Goal: Task Accomplishment & Management: Manage account settings

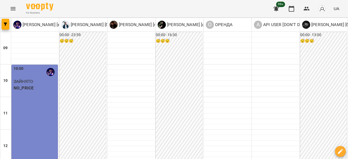
scroll to position [190, 0]
click at [15, 8] on icon "Menu" at bounding box center [13, 8] width 7 height 7
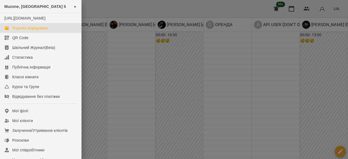
click at [123, 86] on div at bounding box center [174, 79] width 348 height 159
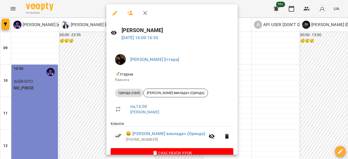
click at [139, 11] on button "button" at bounding box center [145, 13] width 13 height 13
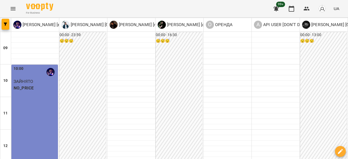
click at [14, 9] on icon "Menu" at bounding box center [13, 8] width 7 height 7
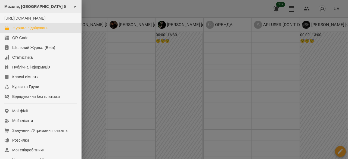
click at [49, 7] on span "Muzone, Велика Арнаутська 5" at bounding box center [35, 6] width 62 height 4
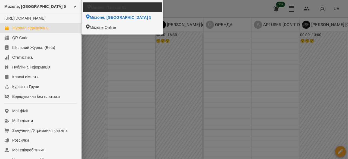
click at [110, 5] on span "Muzone, Пастера 52" at bounding box center [108, 7] width 35 height 5
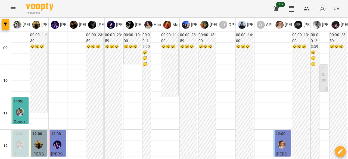
scroll to position [163, 0]
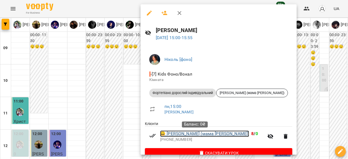
click at [184, 134] on link "😀 Щербак Нікіта (мама Марина)" at bounding box center [204, 134] width 89 height 7
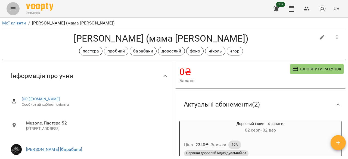
click at [13, 14] on button "Menu" at bounding box center [13, 8] width 13 height 13
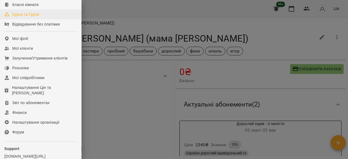
scroll to position [82, 0]
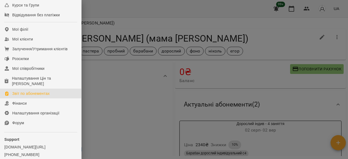
click at [46, 96] on div "Звіт по абонементах" at bounding box center [31, 93] width 38 height 5
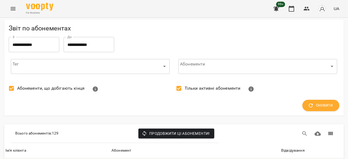
scroll to position [136, 0]
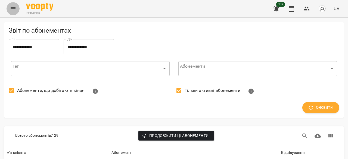
click at [11, 9] on icon "Menu" at bounding box center [13, 8] width 7 height 7
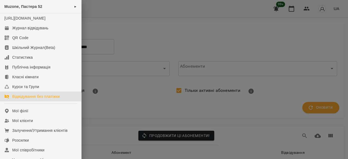
click at [47, 99] on div "Відвідування без платіжки" at bounding box center [36, 96] width 48 height 5
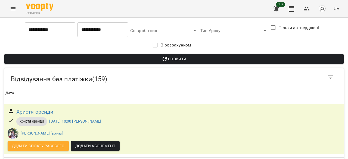
scroll to position [1088, 0]
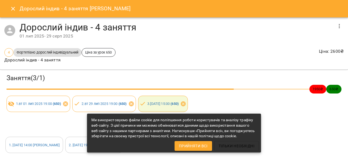
click at [277, 110] on div "Заняття ( 3 / 1 ) 1950 ₴ 650 ₴ 1 . вт 01 лип 2025 19:00 ( 650 ) 2 . вт 29 лип 2…" at bounding box center [174, 93] width 350 height 49
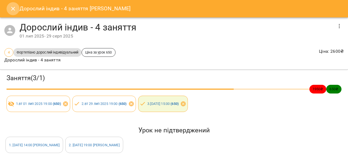
click at [15, 9] on icon "Close" at bounding box center [13, 8] width 7 height 7
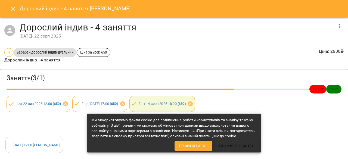
click at [329, 125] on div "Урок не підтверджений" at bounding box center [173, 130] width 339 height 11
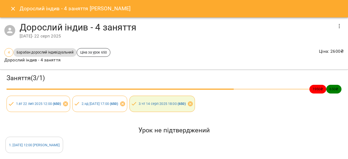
click at [12, 9] on icon "Close" at bounding box center [13, 8] width 7 height 7
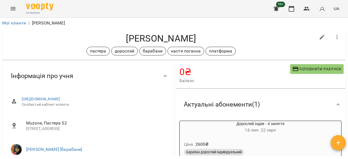
scroll to position [27, 0]
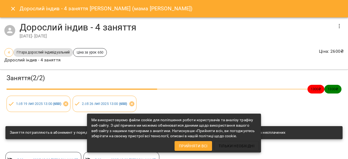
click at [8, 5] on button "Close" at bounding box center [13, 8] width 13 height 13
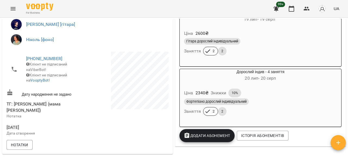
scroll to position [136, 0]
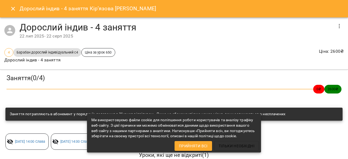
click at [256, 139] on div "Ми використовуємо файли cookie для поліпшення роботи користувачів та аналізу тр…" at bounding box center [173, 128] width 165 height 26
click at [300, 131] on div "Заняття виключені з Абонементу ( 4 )" at bounding box center [173, 127] width 339 height 11
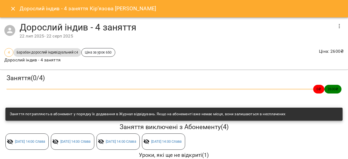
scroll to position [23, 0]
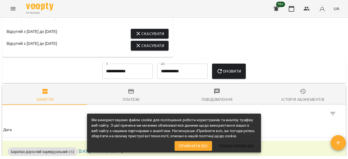
scroll to position [381, 0]
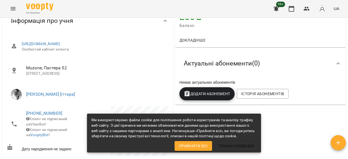
scroll to position [54, 0]
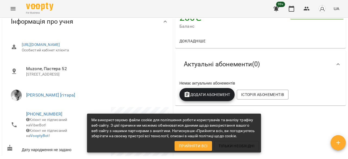
click at [8, 5] on button "Menu" at bounding box center [13, 8] width 13 height 13
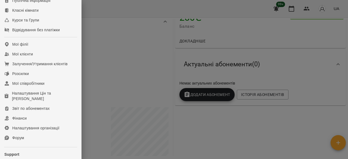
scroll to position [82, 0]
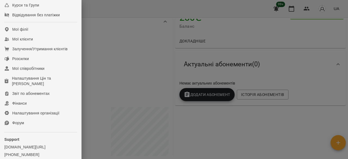
click at [135, 62] on div at bounding box center [174, 79] width 348 height 159
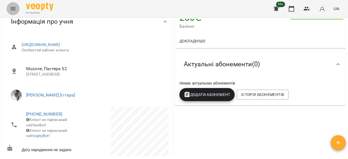
click at [10, 8] on icon "Menu" at bounding box center [13, 8] width 7 height 7
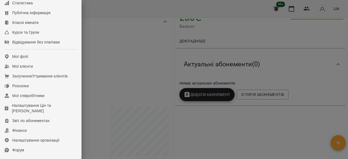
scroll to position [0, 0]
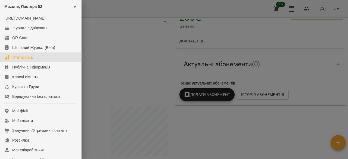
click at [37, 62] on link "Статистика" at bounding box center [40, 57] width 81 height 10
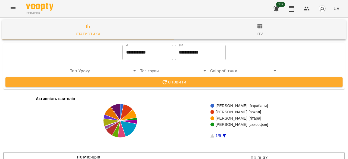
click at [154, 50] on input "**********" at bounding box center [147, 52] width 51 height 15
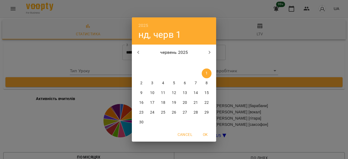
click at [210, 52] on icon "button" at bounding box center [210, 52] width 2 height 3
click at [182, 75] on span "1" at bounding box center [185, 73] width 10 height 5
type input "**********"
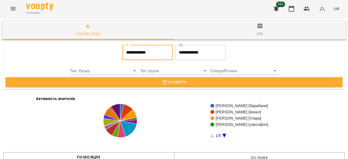
click at [206, 50] on input "**********" at bounding box center [200, 52] width 51 height 15
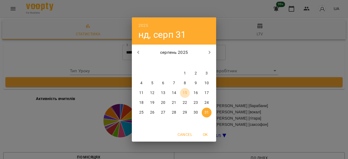
click at [188, 92] on span "15" at bounding box center [185, 92] width 10 height 5
type input "**********"
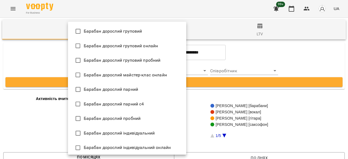
click at [306, 54] on div at bounding box center [174, 79] width 348 height 159
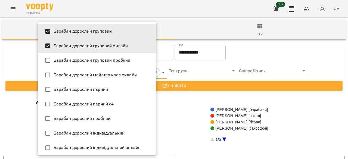
type input "**********"
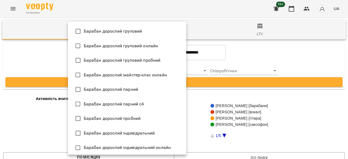
click at [322, 51] on div at bounding box center [174, 79] width 348 height 159
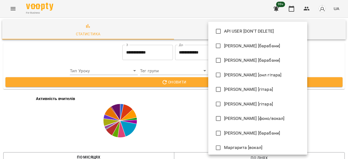
click at [320, 63] on div at bounding box center [174, 79] width 348 height 159
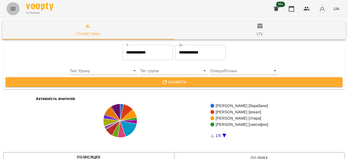
click at [17, 9] on button "Menu" at bounding box center [13, 8] width 13 height 13
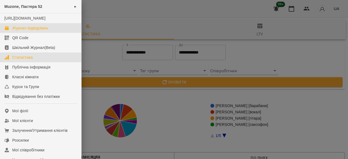
click at [42, 31] on div "Журнал відвідувань" at bounding box center [30, 27] width 36 height 5
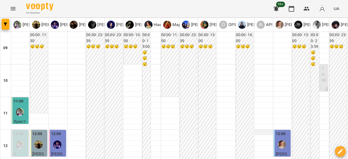
scroll to position [142, 0]
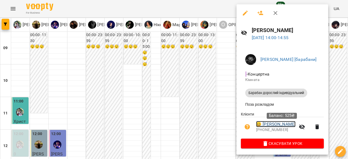
click at [296, 126] on link "😀 [PERSON_NAME]" at bounding box center [275, 124] width 39 height 7
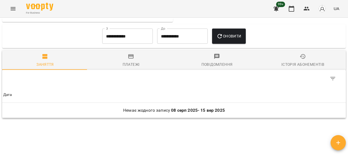
scroll to position [272, 0]
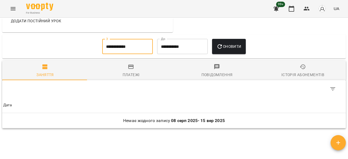
click at [120, 54] on input "**********" at bounding box center [127, 46] width 51 height 15
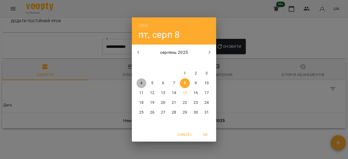
click at [144, 83] on span "4" at bounding box center [141, 82] width 10 height 5
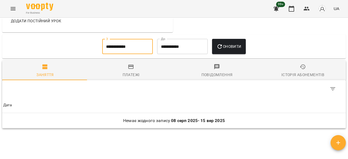
click at [227, 50] on span "Оновити" at bounding box center [228, 46] width 25 height 7
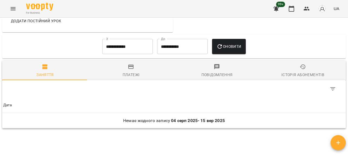
click at [142, 50] on input "**********" at bounding box center [127, 46] width 51 height 15
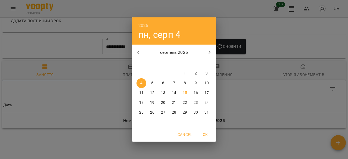
click at [139, 50] on icon "button" at bounding box center [138, 52] width 7 height 7
click at [149, 74] on span "1" at bounding box center [152, 73] width 10 height 5
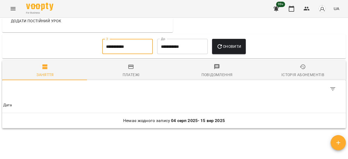
click at [232, 50] on span "Оновити" at bounding box center [228, 46] width 25 height 7
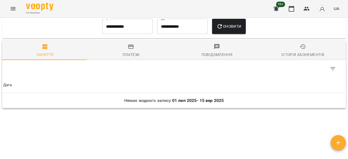
scroll to position [238, 0]
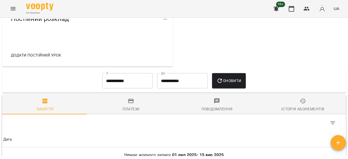
click at [128, 88] on input "**********" at bounding box center [127, 80] width 51 height 15
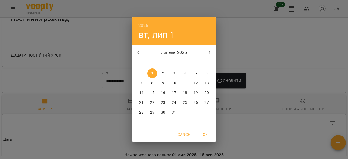
click at [139, 49] on icon "button" at bounding box center [138, 52] width 7 height 7
drag, startPoint x: 204, startPoint y: 71, endPoint x: 206, endPoint y: 73, distance: 3.3
click at [204, 71] on button "1" at bounding box center [207, 74] width 10 height 10
type input "**********"
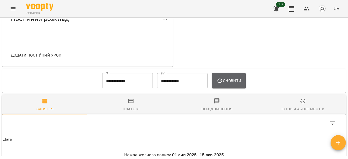
click at [222, 84] on button "Оновити" at bounding box center [228, 80] width 33 height 15
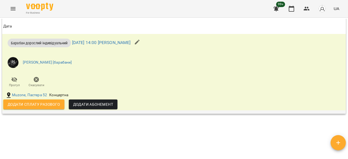
scroll to position [346, 0]
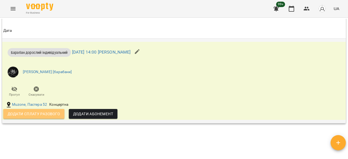
click at [37, 117] on span "Додати сплату разового" at bounding box center [34, 114] width 52 height 7
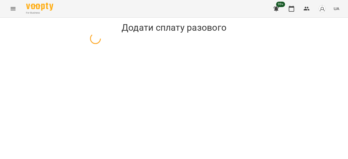
select select "**********"
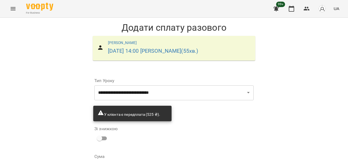
scroll to position [58, 0]
drag, startPoint x: 120, startPoint y: 107, endPoint x: 101, endPoint y: 107, distance: 19.0
type input "***"
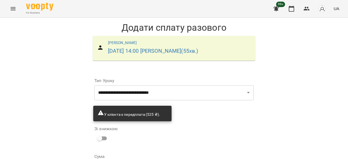
scroll to position [58, 0]
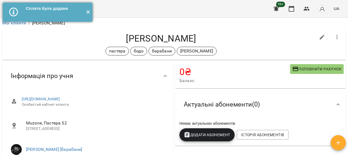
drag, startPoint x: 86, startPoint y: 9, endPoint x: 53, endPoint y: 11, distance: 33.2
click at [86, 9] on button "✕" at bounding box center [87, 12] width 9 height 19
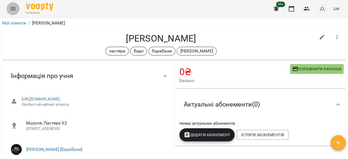
drag, startPoint x: 14, startPoint y: 8, endPoint x: 17, endPoint y: 10, distance: 3.7
click at [17, 10] on button "Menu" at bounding box center [13, 8] width 13 height 13
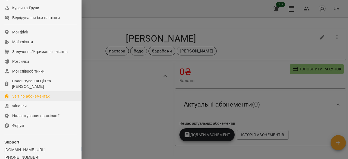
scroll to position [111, 0]
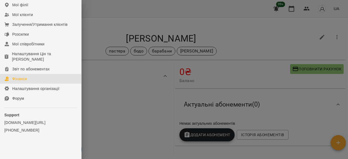
click at [26, 79] on div "Фінанси" at bounding box center [19, 78] width 14 height 5
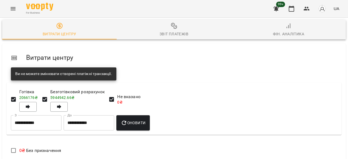
click at [266, 28] on span "Фін. Аналітика" at bounding box center [289, 30] width 108 height 15
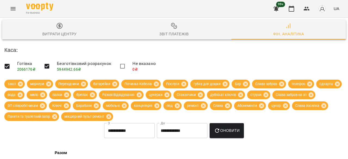
click at [13, 6] on icon "Menu" at bounding box center [13, 8] width 7 height 7
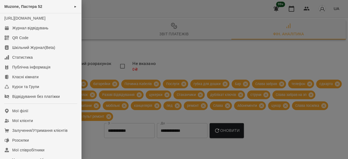
click at [196, 46] on div at bounding box center [174, 79] width 348 height 159
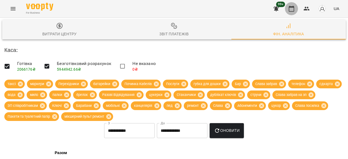
click at [290, 7] on icon "button" at bounding box center [291, 9] width 5 height 6
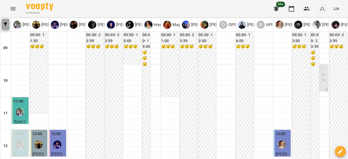
click at [7, 26] on button "button" at bounding box center [6, 24] width 8 height 11
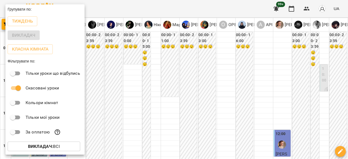
scroll to position [27, 0]
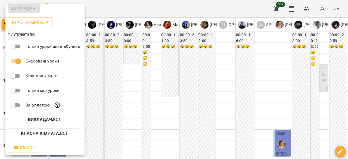
click at [184, 8] on div at bounding box center [174, 79] width 348 height 159
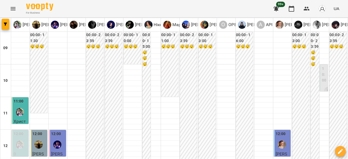
scroll to position [7, 0]
click at [302, 4] on div "99+ UA" at bounding box center [306, 9] width 72 height 14
drag, startPoint x: 305, startPoint y: 12, endPoint x: 304, endPoint y: 17, distance: 5.0
click at [305, 11] on icon "button" at bounding box center [306, 8] width 7 height 7
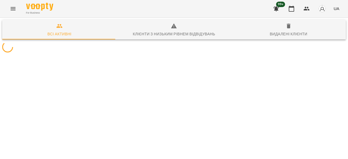
scroll to position [24, 0]
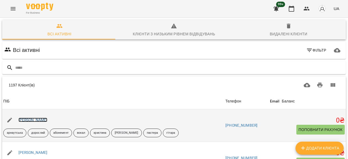
click at [30, 118] on link "[PERSON_NAME]" at bounding box center [32, 120] width 29 height 4
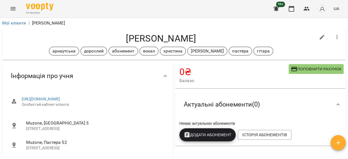
scroll to position [27, 0]
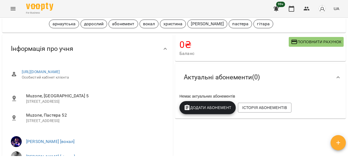
click at [300, 37] on button "Поповнити рахунок" at bounding box center [316, 42] width 55 height 10
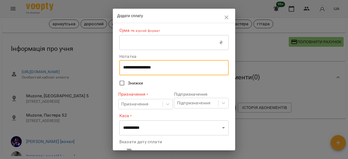
drag, startPoint x: 169, startPoint y: 67, endPoint x: 126, endPoint y: 62, distance: 43.2
click at [126, 62] on div "**********" at bounding box center [173, 67] width 109 height 15
type textarea "*"
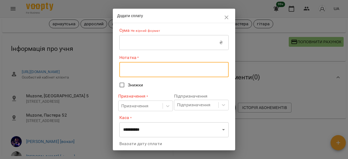
click at [117, 62] on div "**********" at bounding box center [174, 86] width 122 height 127
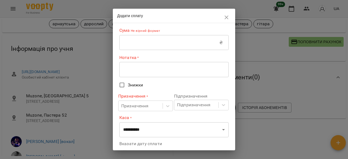
drag, startPoint x: 247, startPoint y: 17, endPoint x: 249, endPoint y: 30, distance: 12.9
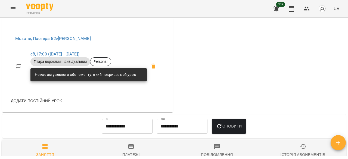
scroll to position [381, 0]
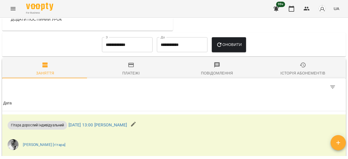
drag, startPoint x: 142, startPoint y: 87, endPoint x: 139, endPoint y: 86, distance: 3.2
click at [141, 78] on button "Платежі" at bounding box center [131, 69] width 86 height 20
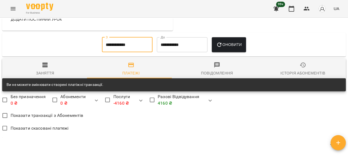
click at [124, 52] on input "**********" at bounding box center [127, 44] width 51 height 15
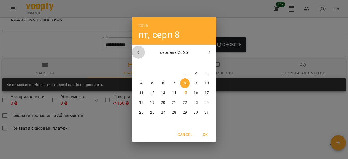
click at [135, 51] on icon "button" at bounding box center [138, 52] width 7 height 7
drag, startPoint x: 157, startPoint y: 70, endPoint x: 154, endPoint y: 73, distance: 3.9
click at [156, 71] on div "1" at bounding box center [152, 74] width 11 height 10
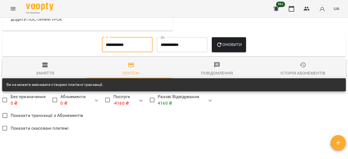
click at [232, 48] on span "Оновити" at bounding box center [229, 44] width 26 height 7
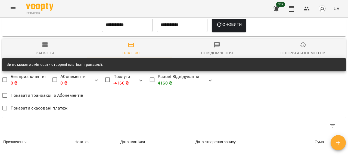
scroll to position [349, 0]
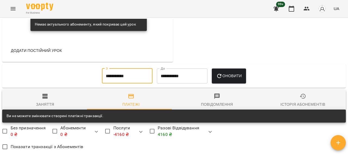
click at [135, 84] on input "**********" at bounding box center [127, 76] width 51 height 15
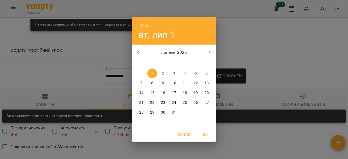
click at [137, 52] on icon "button" at bounding box center [138, 52] width 2 height 3
click at [207, 72] on p "1" at bounding box center [207, 73] width 2 height 5
type input "**********"
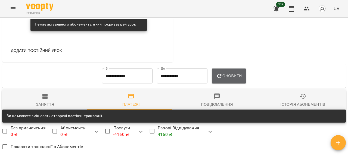
click at [221, 80] on button "Оновити" at bounding box center [229, 76] width 35 height 15
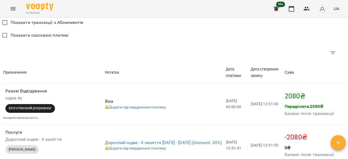
scroll to position [540, 0]
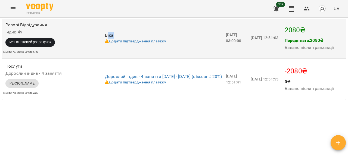
drag, startPoint x: 107, startPoint y: 44, endPoint x: 113, endPoint y: 44, distance: 6.5
click at [113, 39] on div "Віка" at bounding box center [164, 35] width 119 height 7
click at [109, 38] on span "Віка" at bounding box center [109, 35] width 9 height 5
drag, startPoint x: 104, startPoint y: 42, endPoint x: 110, endPoint y: 44, distance: 5.9
click at [110, 38] on span "Віка" at bounding box center [109, 35] width 9 height 5
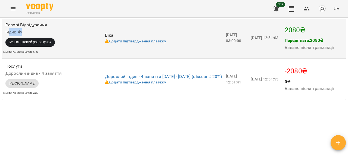
drag, startPoint x: 10, startPoint y: 40, endPoint x: 21, endPoint y: 42, distance: 11.6
click at [21, 36] on h6 "індив 4у" at bounding box center [38, 32] width 66 height 8
click at [20, 36] on h6 "індив 4у" at bounding box center [38, 32] width 66 height 8
click at [15, 36] on h6 "індив 4у" at bounding box center [38, 32] width 66 height 8
drag, startPoint x: 11, startPoint y: 41, endPoint x: 20, endPoint y: 42, distance: 8.7
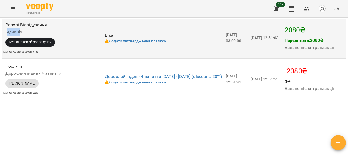
click at [20, 36] on h6 "індив 4у" at bounding box center [38, 32] width 66 height 8
click at [19, 36] on h6 "індив 4у" at bounding box center [38, 32] width 66 height 8
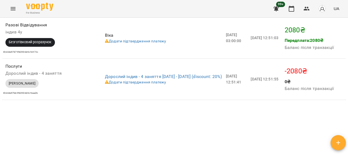
click at [89, 122] on div "Мої клієнти / [PERSON_NAME] [PERSON_NAME] дорослий абонемент вокал [PERSON_NAME…" at bounding box center [174, 87] width 346 height 137
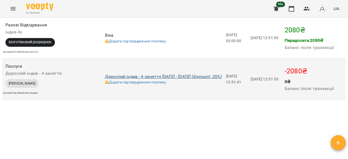
drag, startPoint x: 113, startPoint y: 91, endPoint x: 124, endPoint y: 91, distance: 10.9
click at [124, 79] on link "Дорослий індив - 4 заняття [DATE] - [DATE] (discount: 20%)" at bounding box center [163, 76] width 117 height 5
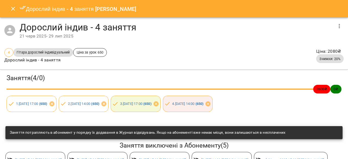
drag, startPoint x: 16, startPoint y: 10, endPoint x: 41, endPoint y: 14, distance: 25.3
click at [16, 10] on button "Close" at bounding box center [13, 8] width 13 height 13
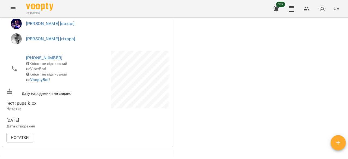
scroll to position [172, 0]
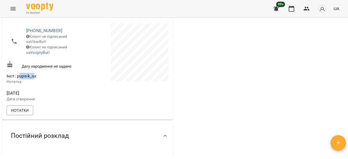
drag, startPoint x: 18, startPoint y: 85, endPoint x: 33, endPoint y: 85, distance: 15.2
click at [33, 79] on span "Інст: pupsik_ox" at bounding box center [22, 75] width 30 height 5
click at [21, 79] on span "Інст: pupsik_ox" at bounding box center [22, 75] width 30 height 5
drag, startPoint x: 16, startPoint y: 86, endPoint x: 40, endPoint y: 86, distance: 23.4
click at [41, 79] on span "Інст: pupsik_ox" at bounding box center [47, 76] width 80 height 7
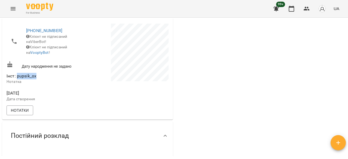
click at [27, 79] on span "Інст: pupsik_ox" at bounding box center [22, 75] width 30 height 5
click at [26, 79] on span "Інст: pupsik_ox" at bounding box center [22, 75] width 30 height 5
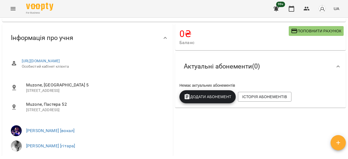
scroll to position [9, 0]
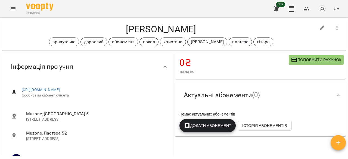
click at [9, 9] on button "Menu" at bounding box center [13, 8] width 13 height 13
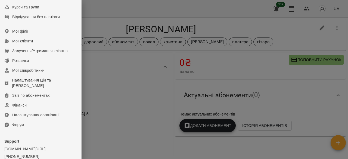
scroll to position [82, 0]
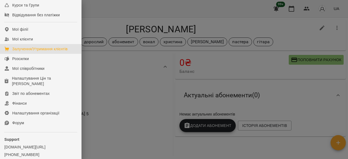
click at [58, 51] on link "Залучення/Утримання клієнтів" at bounding box center [40, 49] width 81 height 10
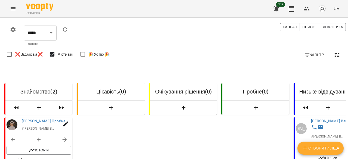
scroll to position [7, 0]
click at [17, 12] on button "Menu" at bounding box center [13, 8] width 13 height 13
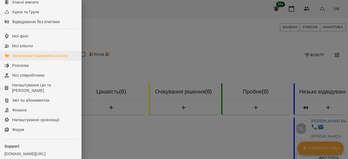
scroll to position [82, 0]
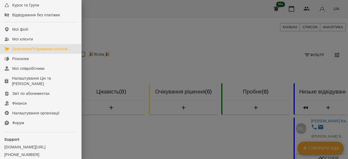
click at [222, 36] on div at bounding box center [174, 79] width 348 height 159
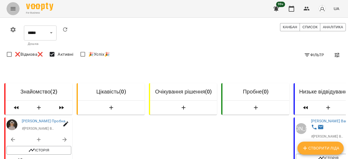
click at [14, 11] on icon "Menu" at bounding box center [13, 8] width 7 height 7
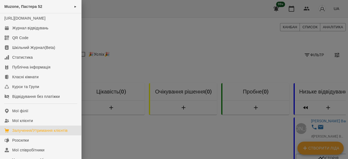
click at [169, 32] on div at bounding box center [174, 79] width 348 height 159
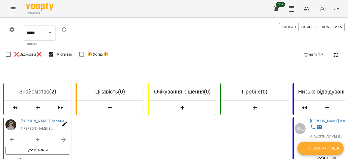
scroll to position [34, 1]
click at [303, 52] on icon "button" at bounding box center [306, 55] width 7 height 7
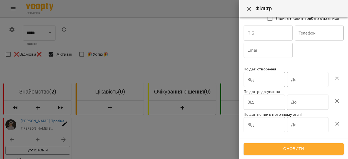
scroll to position [0, 0]
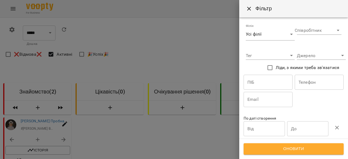
click at [211, 110] on div at bounding box center [174, 79] width 348 height 159
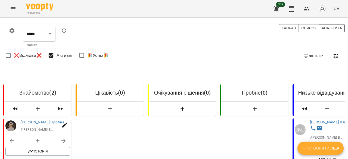
click at [330, 29] on span "Аналітика" at bounding box center [332, 28] width 20 height 6
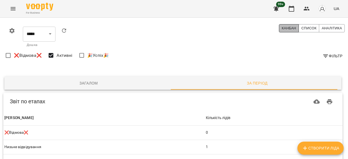
click at [286, 28] on span "Канбан" at bounding box center [289, 28] width 14 height 6
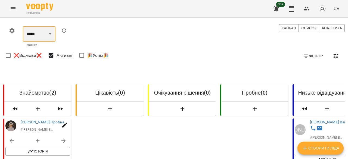
click at [50, 31] on select "*****" at bounding box center [39, 33] width 33 height 15
click at [51, 33] on select "*****" at bounding box center [39, 33] width 33 height 15
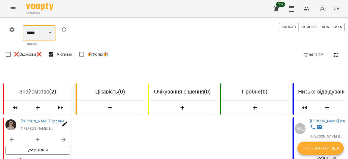
scroll to position [27, 1]
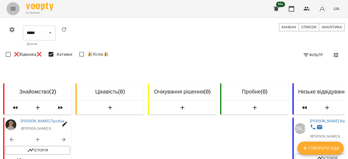
click at [12, 8] on icon "Menu" at bounding box center [13, 8] width 7 height 7
